Goal: Information Seeking & Learning: Learn about a topic

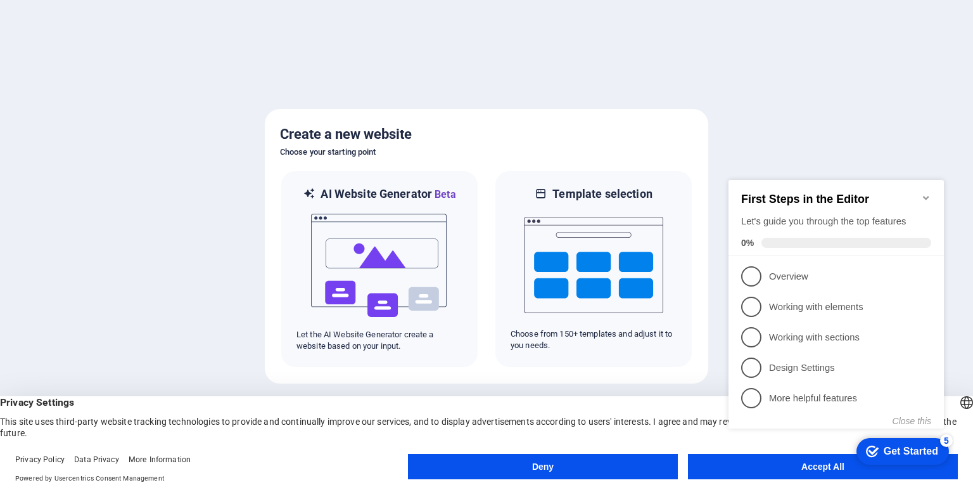
click div "checkmark Get Started 5 First Steps in the Editor Let's guide you through the t…"
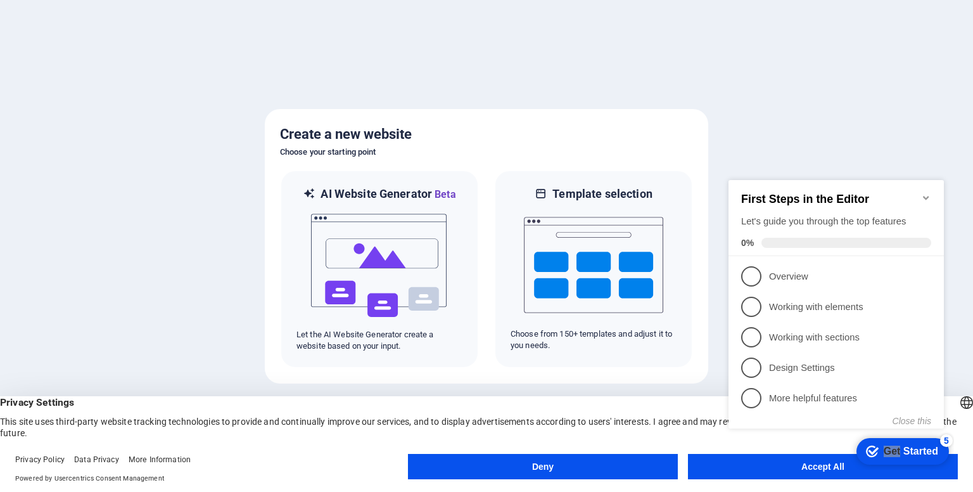
click at [812, 470] on appcues-checklist "Contextual help checklist present on screen" at bounding box center [839, 317] width 231 height 312
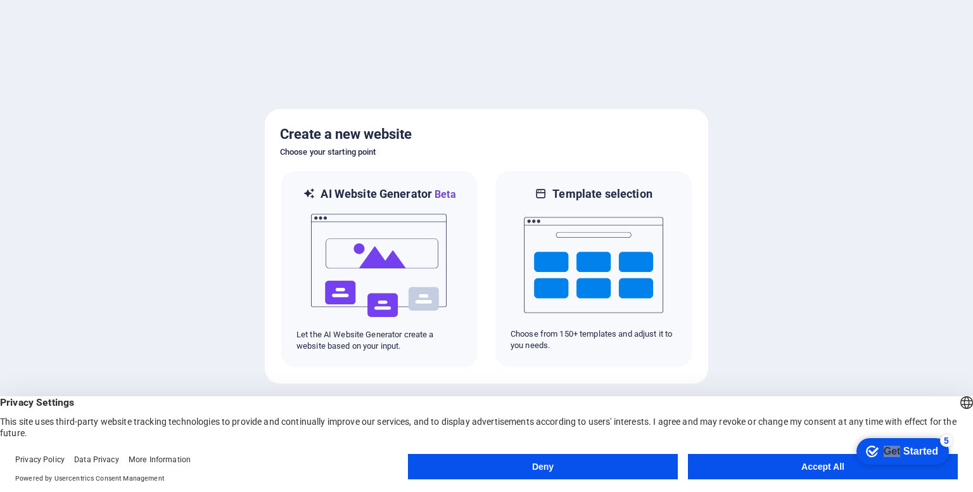
click at [710, 461] on button "Accept All" at bounding box center [823, 466] width 270 height 25
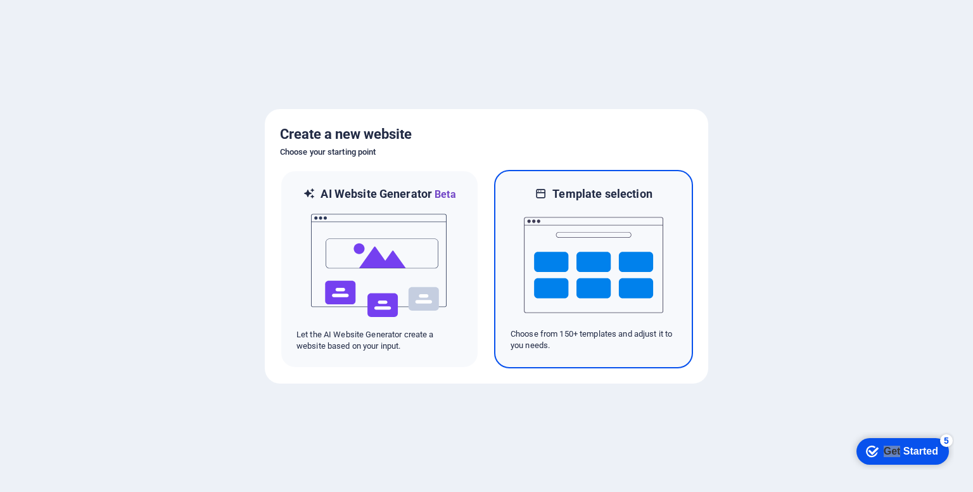
click at [570, 189] on h6 "Template selection" at bounding box center [601, 193] width 99 height 15
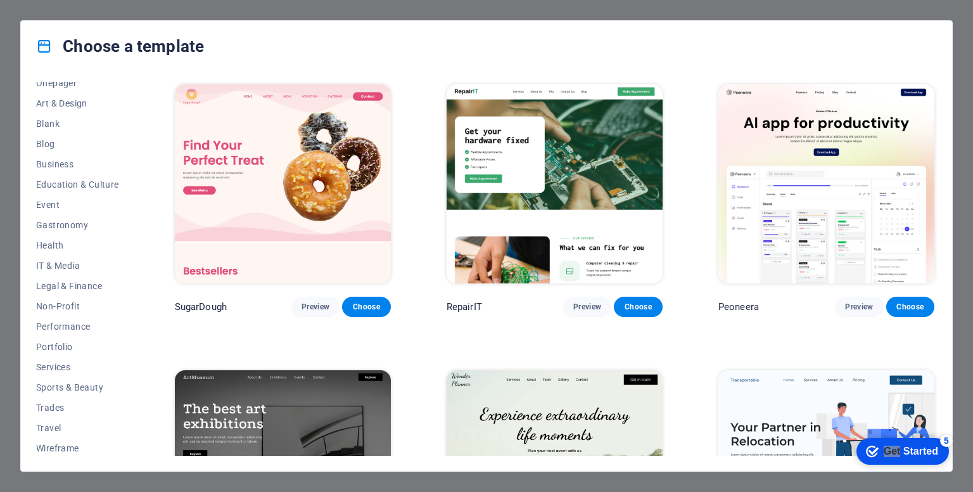
scroll to position [132, 0]
click at [48, 364] on span "Services" at bounding box center [77, 365] width 83 height 10
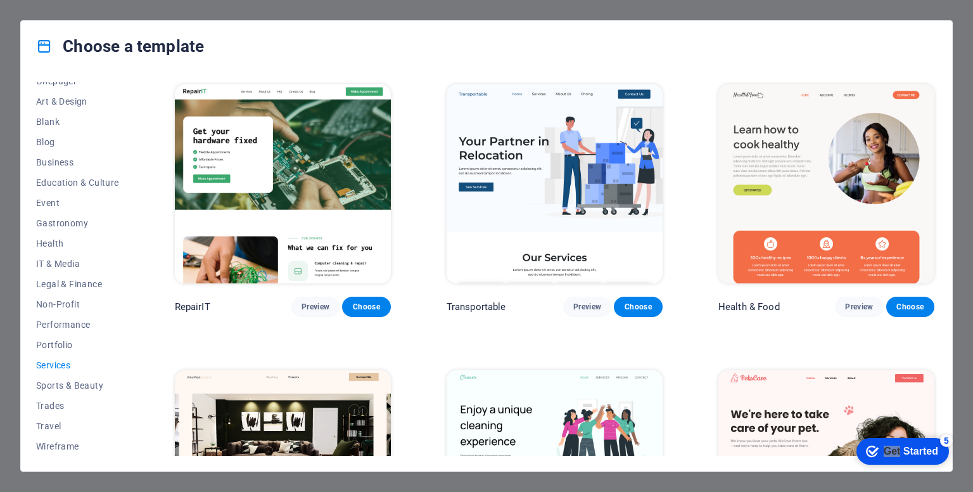
click at [48, 361] on span "Services" at bounding box center [77, 365] width 83 height 10
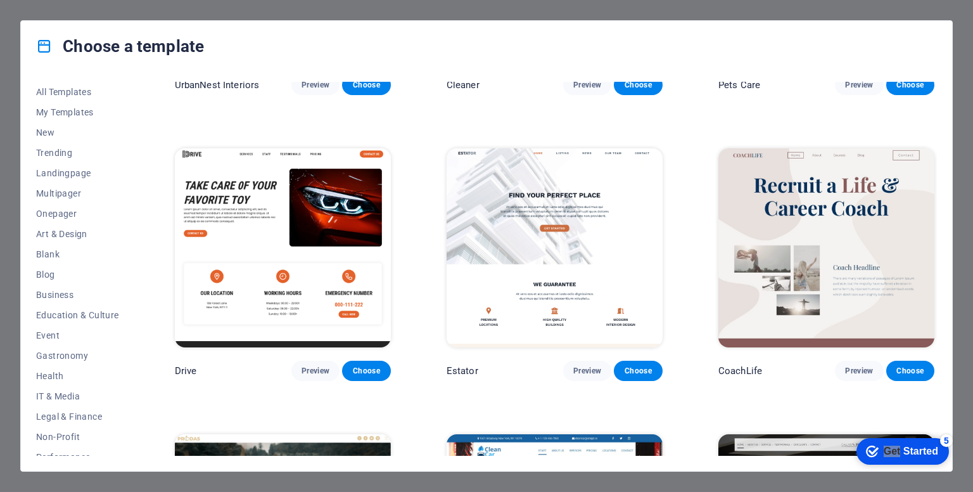
scroll to position [521, 0]
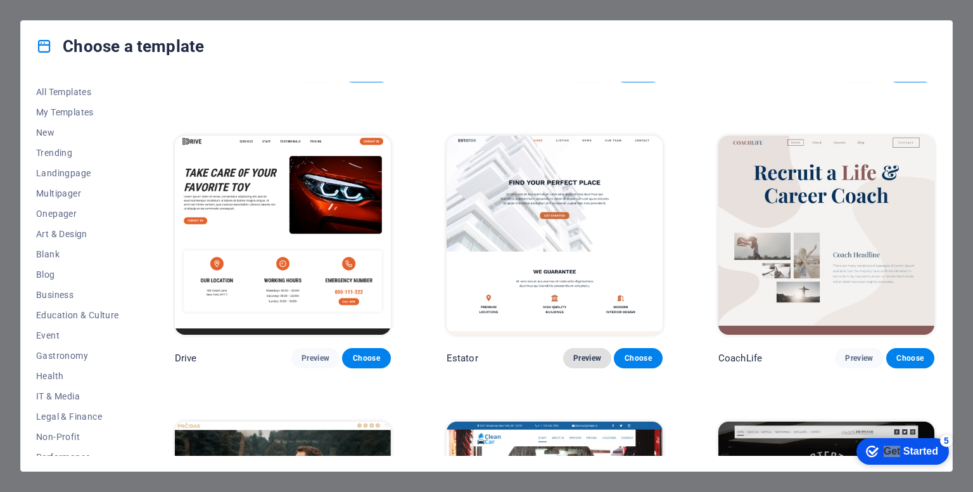
click at [580, 353] on span "Preview" at bounding box center [587, 358] width 28 height 10
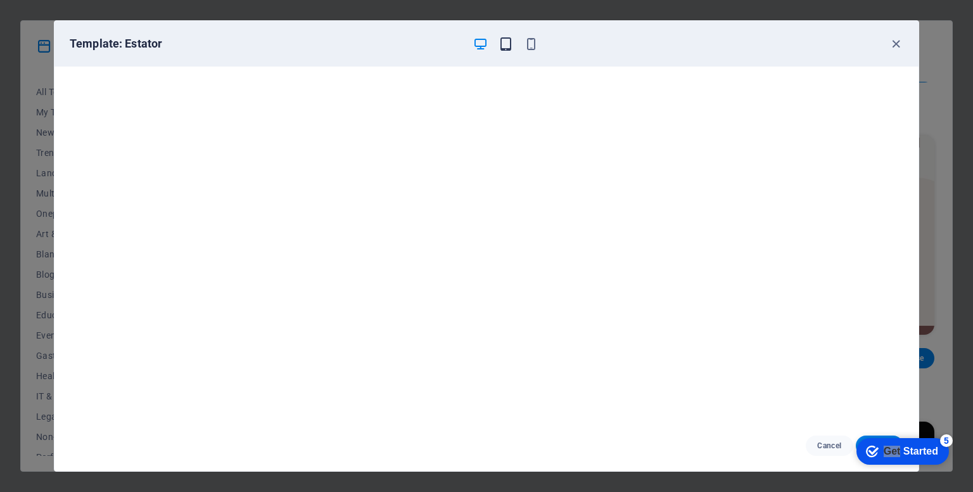
click at [504, 44] on icon "button" at bounding box center [506, 44] width 15 height 15
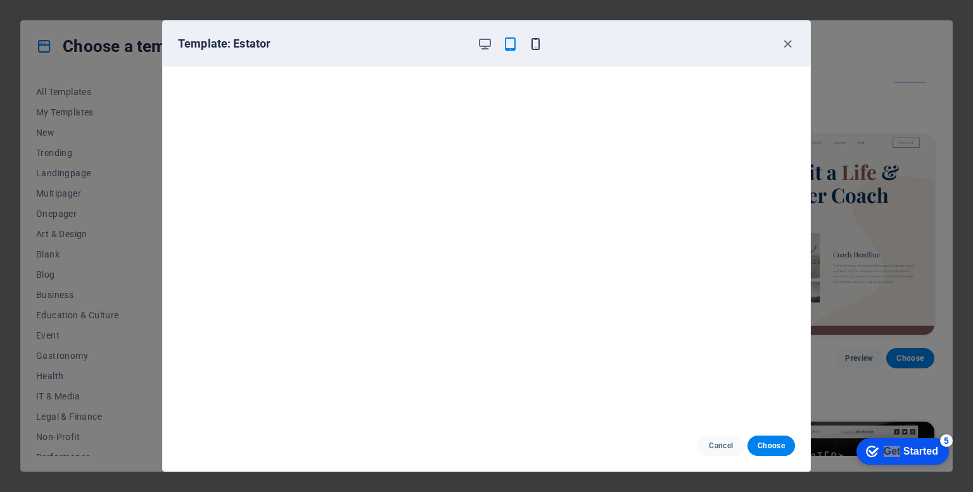
click at [535, 43] on icon "button" at bounding box center [535, 44] width 15 height 15
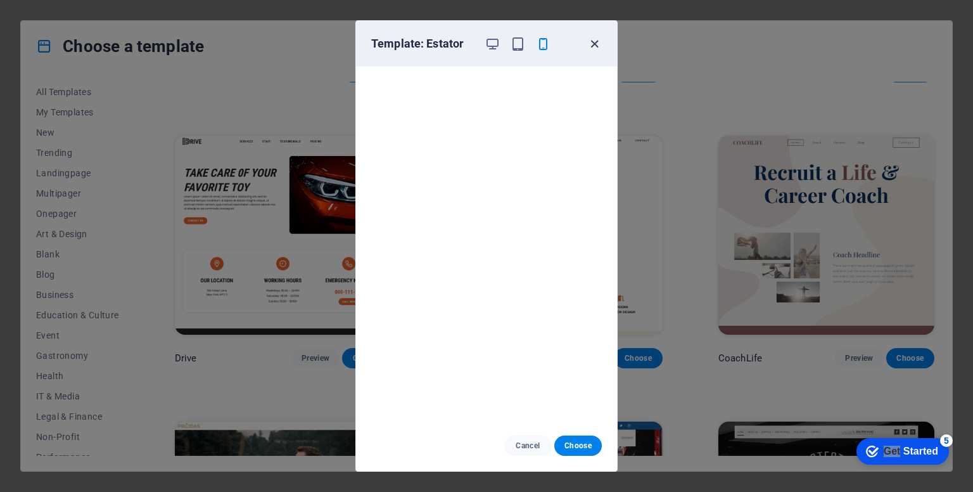
click at [594, 41] on icon "button" at bounding box center [594, 44] width 15 height 15
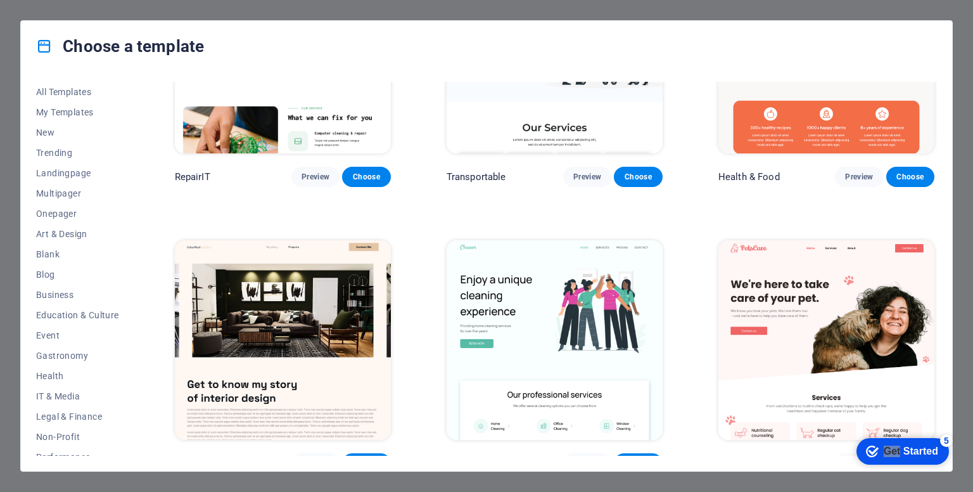
scroll to position [0, 0]
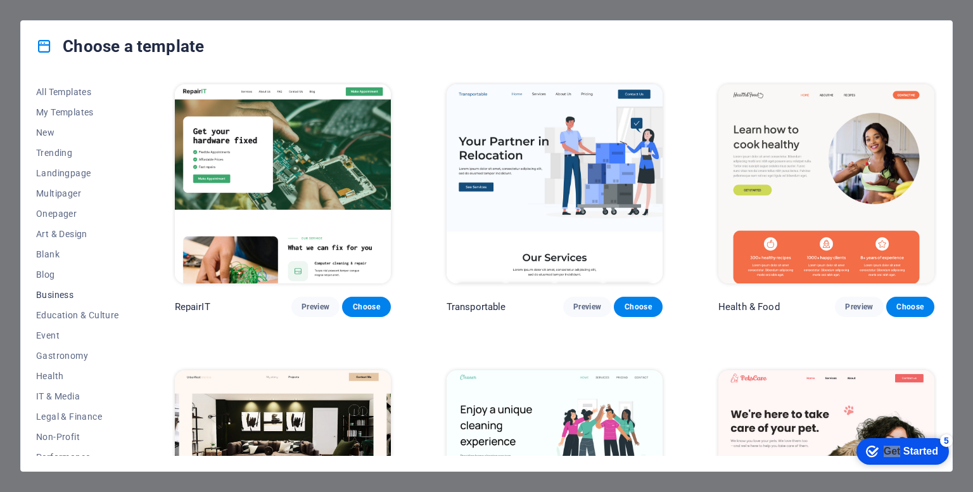
click at [52, 293] on span "Business" at bounding box center [77, 295] width 83 height 10
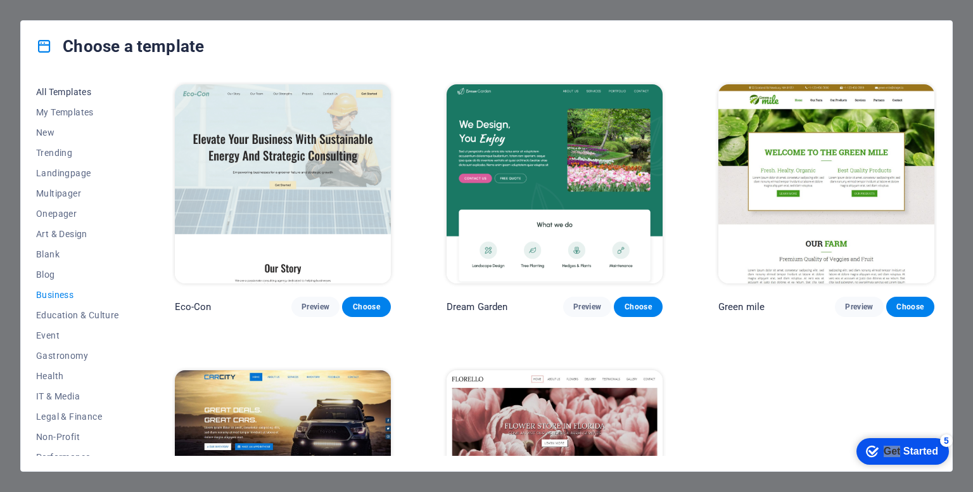
click at [52, 89] on span "All Templates" at bounding box center [77, 92] width 83 height 10
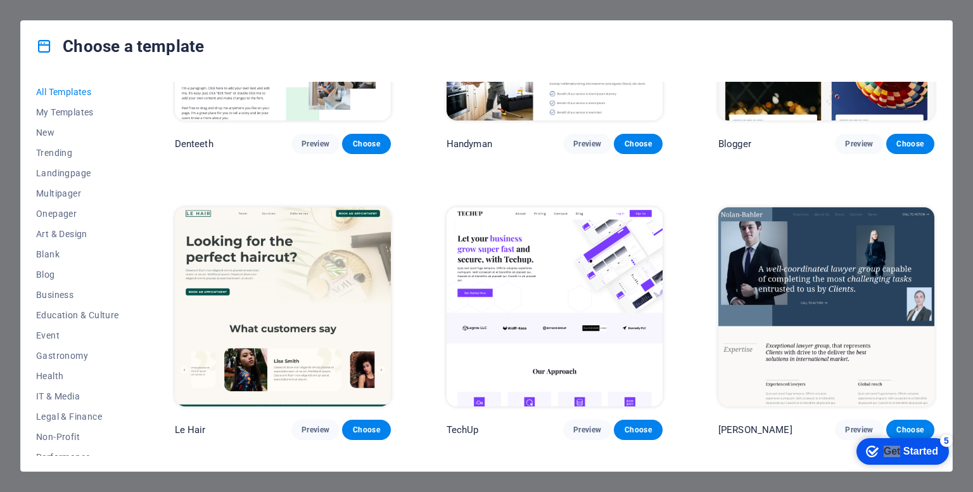
scroll to position [3890, 0]
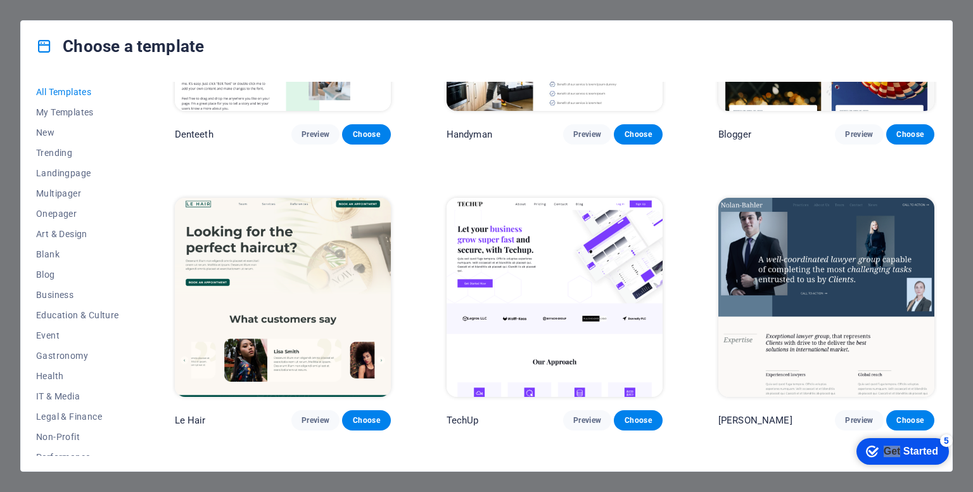
drag, startPoint x: 938, startPoint y: 182, endPoint x: 940, endPoint y: 201, distance: 19.2
click at [940, 201] on div "All Templates My Templates New Trending Landingpage Multipager Onepager Art & D…" at bounding box center [486, 271] width 931 height 399
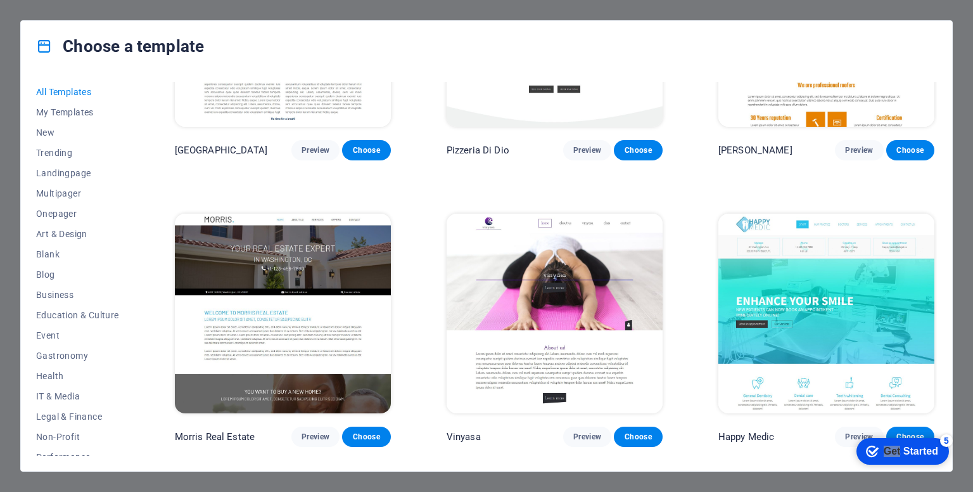
scroll to position [5895, 0]
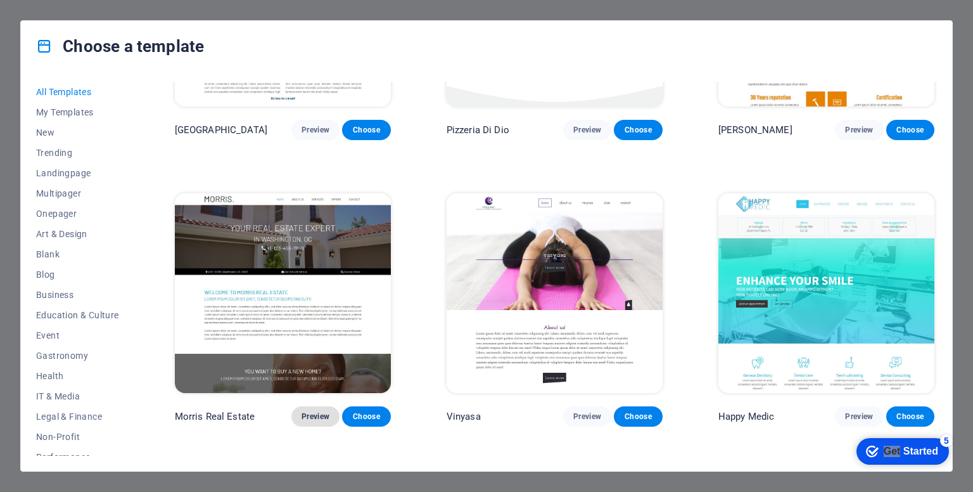
click at [308, 411] on span "Preview" at bounding box center [316, 416] width 28 height 10
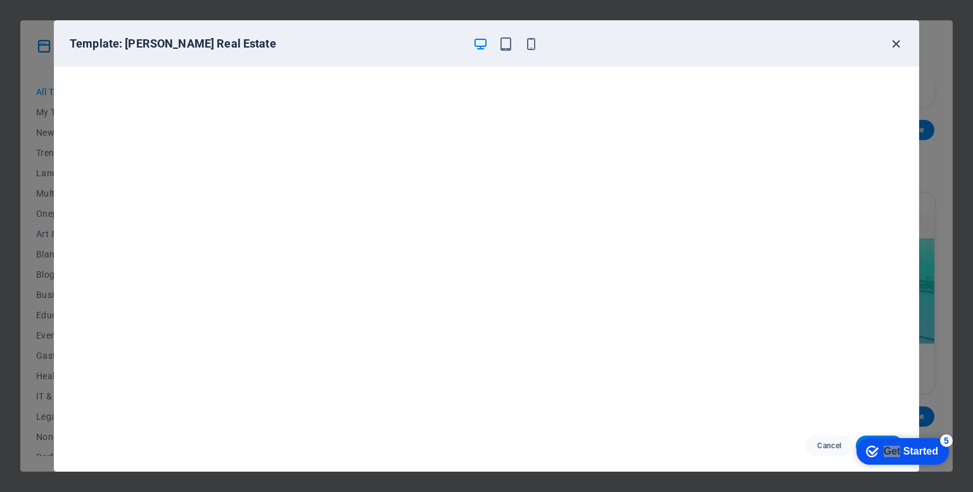
click at [899, 41] on icon "button" at bounding box center [896, 44] width 15 height 15
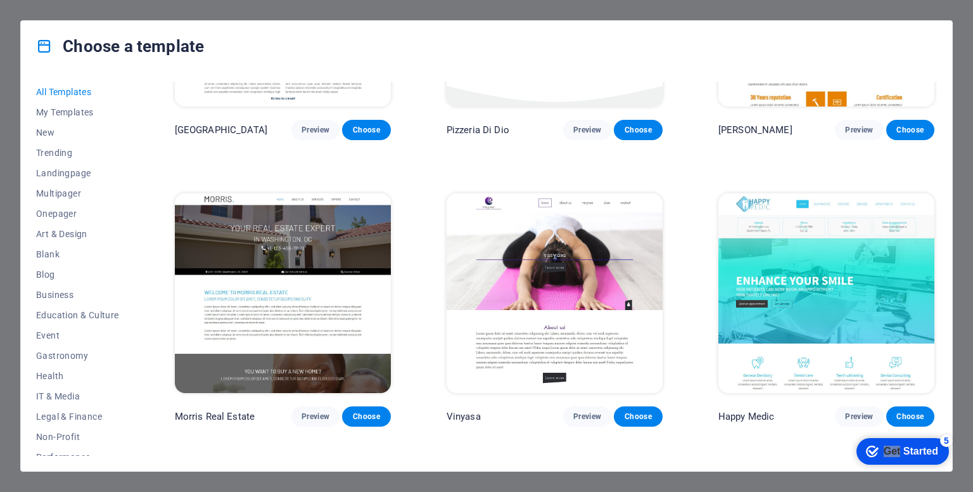
click at [309, 10] on div "Choose a template All Templates My Templates New Trending Landingpage Multipage…" at bounding box center [486, 246] width 973 height 492
